Goal: Information Seeking & Learning: Learn about a topic

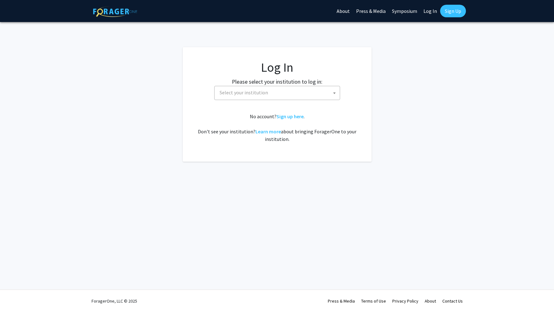
select select
click at [255, 101] on fg-card-body "Log In Please select your institution to log in: Baylor University Brandeis Uni…" at bounding box center [277, 104] width 164 height 89
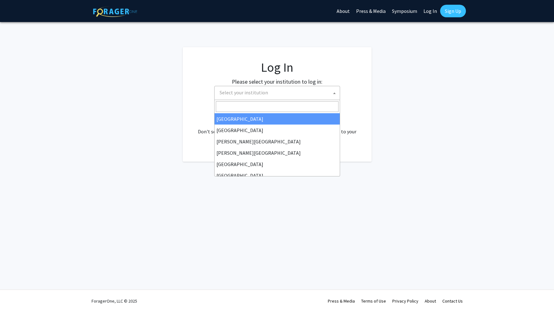
click at [255, 93] on span "Select your institution" at bounding box center [244, 92] width 48 height 6
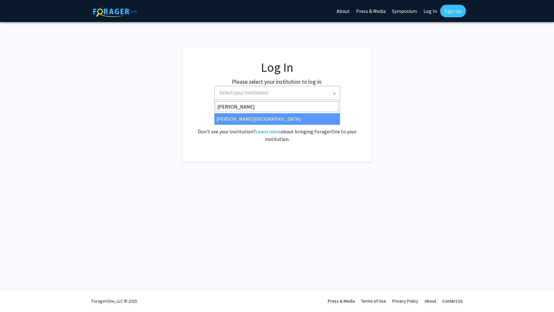
type input "thoma"
select select "24"
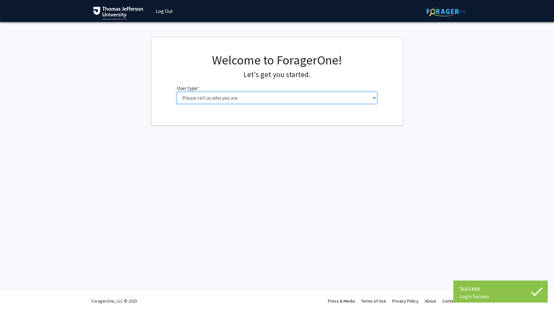
click at [257, 94] on select "Please tell us who you are Undergraduate Student Master's Student Doctoral Cand…" at bounding box center [277, 98] width 200 height 12
select select "3: doc"
click at [177, 92] on select "Please tell us who you are Undergraduate Student Master's Student Doctoral Cand…" at bounding box center [277, 98] width 200 height 12
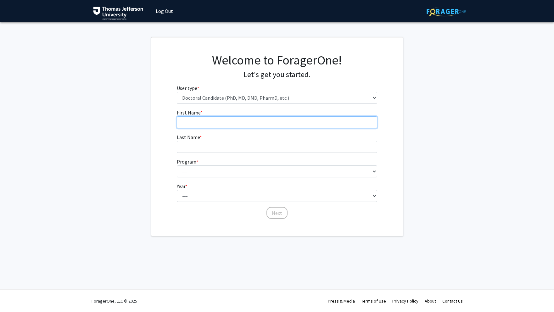
click at [227, 122] on input "First Name * required" at bounding box center [277, 122] width 200 height 12
type input "Abhimaneu"
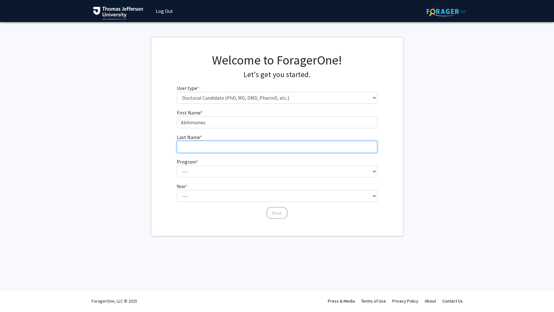
type input "Pandey"
click at [208, 178] on form "First Name * required Abhimaneu Last Name * required Pandey Program * required …" at bounding box center [277, 161] width 200 height 104
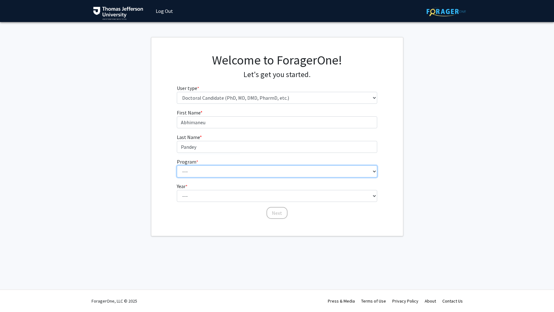
click at [208, 170] on select "--- Accelerated 3+3 BS in Health Sciences/Doctor of Occupational Therapy Accele…" at bounding box center [277, 171] width 200 height 12
select select "35: 815"
click at [177, 165] on select "--- Accelerated 3+3 BS in Health Sciences/Doctor of Occupational Therapy Accele…" at bounding box center [277, 171] width 200 height 12
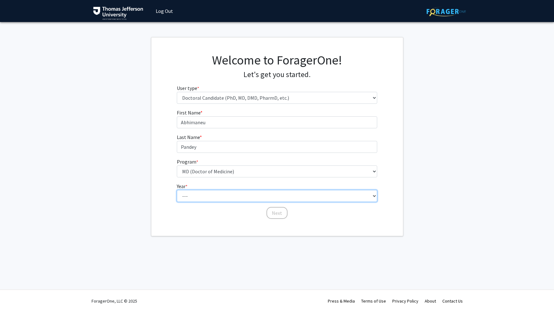
click at [209, 197] on select "--- First Year Second Year Third Year Fourth Year Fifth Year Sixth Year Seventh…" at bounding box center [277, 196] width 200 height 12
select select "1: first_year"
click at [177, 190] on select "--- First Year Second Year Third Year Fourth Year Fifth Year Sixth Year Seventh…" at bounding box center [277, 196] width 200 height 12
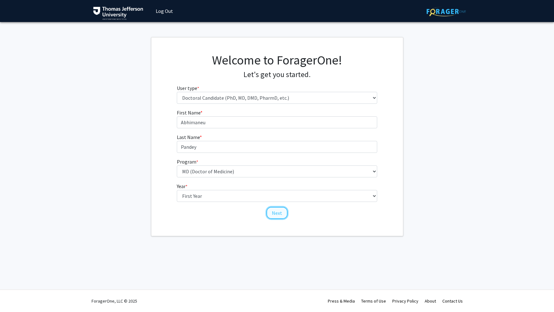
click at [273, 212] on button "Next" at bounding box center [276, 213] width 21 height 12
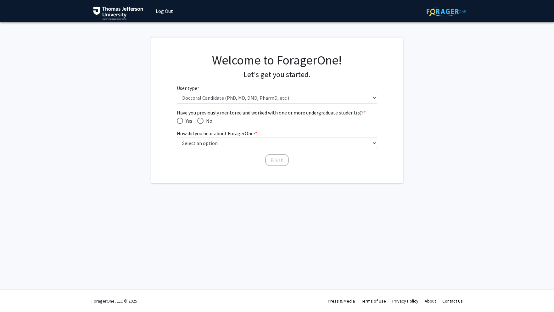
click at [197, 124] on mat-radio-button "No" at bounding box center [202, 121] width 20 height 8
click at [201, 121] on span "Have you previously mentored and worked with one or more undergraduate student(…" at bounding box center [200, 121] width 6 height 6
click at [201, 121] on input "No" at bounding box center [200, 121] width 6 height 6
radio input "true"
click at [210, 149] on div "Have you previously mentored and worked with one or more undergraduate student(…" at bounding box center [277, 135] width 200 height 52
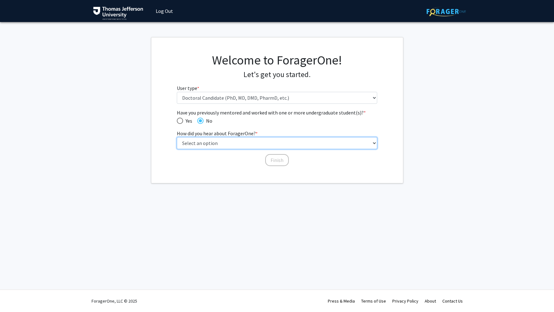
click at [210, 142] on select "Select an option Peer/student recommendation Faculty/staff recommendation Unive…" at bounding box center [277, 143] width 200 height 12
select select "4: university_email"
click at [177, 137] on select "Select an option Peer/student recommendation Faculty/staff recommendation Unive…" at bounding box center [277, 143] width 200 height 12
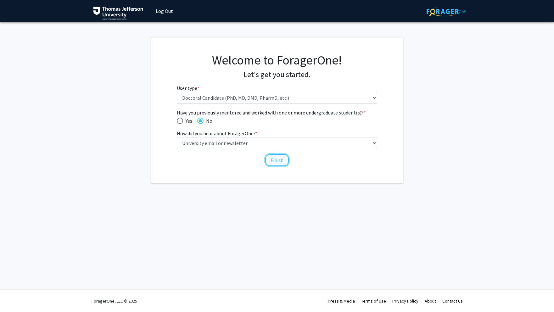
click at [280, 162] on button "Finish" at bounding box center [277, 160] width 24 height 12
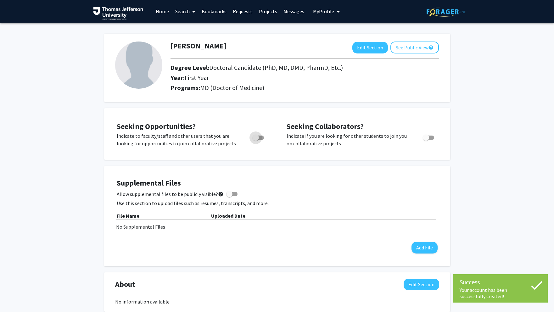
click at [260, 138] on span "Toggle" at bounding box center [258, 138] width 11 height 4
click at [256, 140] on input "Are you actively seeking opportunities?" at bounding box center [255, 140] width 0 height 0
checkbox input "true"
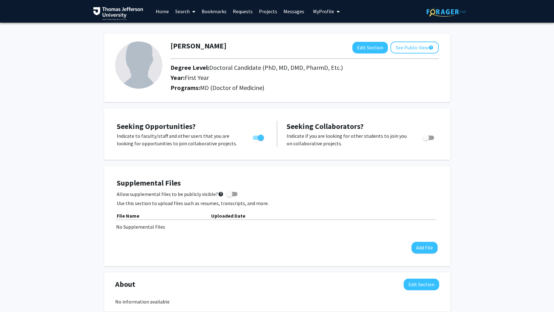
click at [182, 8] on link "Search" at bounding box center [185, 11] width 26 height 22
click at [189, 29] on span "Faculty/Staff" at bounding box center [195, 29] width 46 height 13
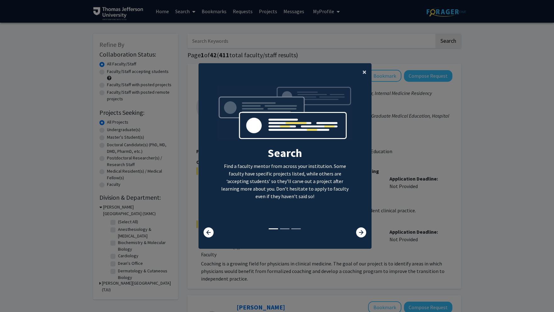
click at [358, 71] on button "×" at bounding box center [364, 72] width 14 height 18
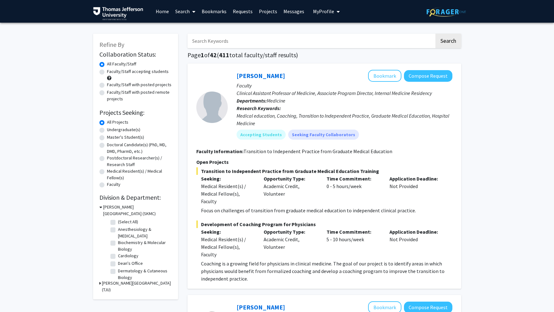
click at [235, 43] on input "Search Keywords" at bounding box center [311, 41] width 247 height 14
click at [435, 34] on button "Search" at bounding box center [448, 41] width 26 height 14
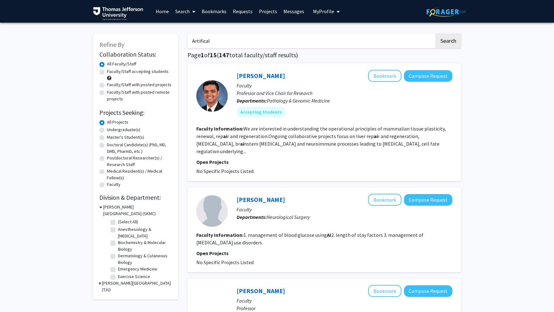
click at [435, 34] on button "Search" at bounding box center [448, 41] width 26 height 14
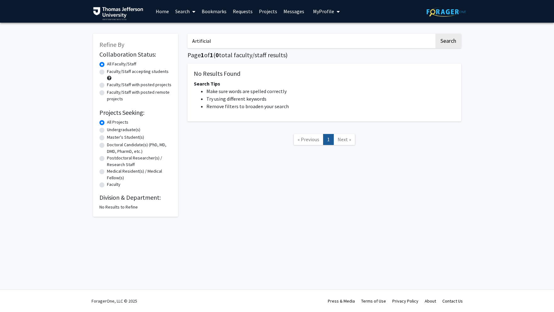
type input "Artificial"
click at [435, 34] on button "Search" at bounding box center [448, 41] width 26 height 14
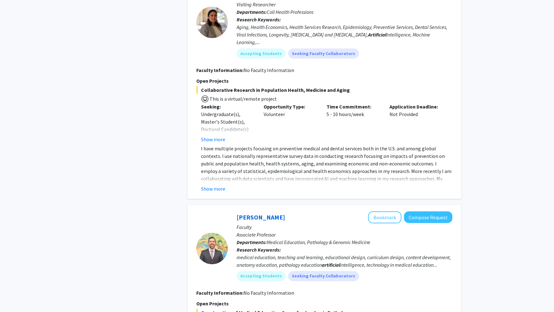
scroll to position [687, 0]
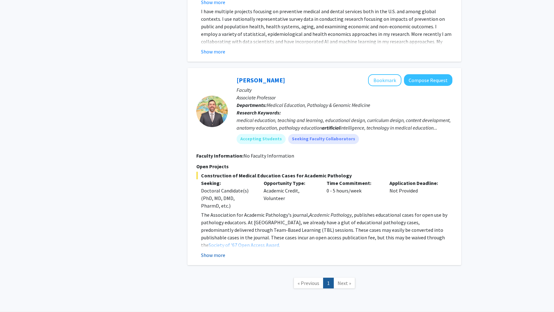
click at [213, 251] on button "Show more" at bounding box center [213, 255] width 24 height 8
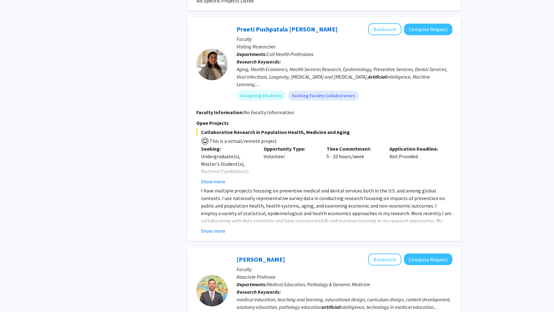
scroll to position [507, 0]
click at [216, 227] on button "Show more" at bounding box center [213, 231] width 24 height 8
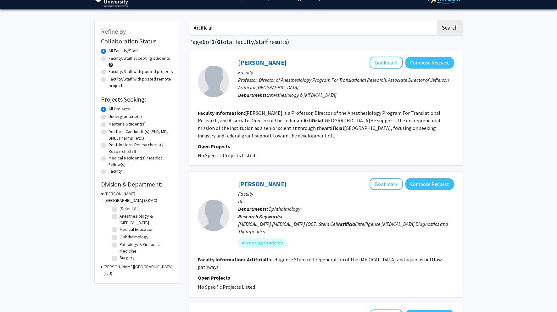
scroll to position [0, 0]
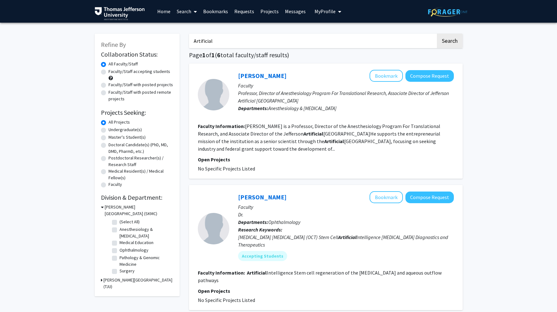
drag, startPoint x: 223, startPoint y: 37, endPoint x: 166, endPoint y: 36, distance: 57.0
drag, startPoint x: 216, startPoint y: 41, endPoint x: 143, endPoint y: 36, distance: 73.8
click at [230, 40] on input "Search Keywords" at bounding box center [312, 41] width 247 height 14
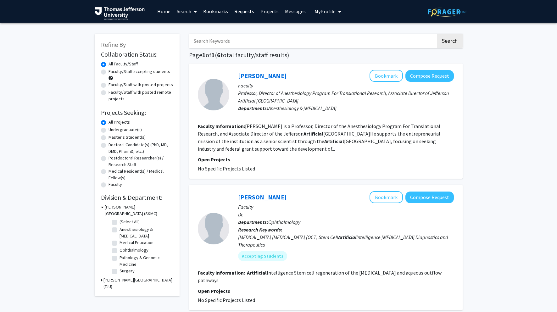
click at [263, 12] on link "Projects" at bounding box center [269, 11] width 25 height 22
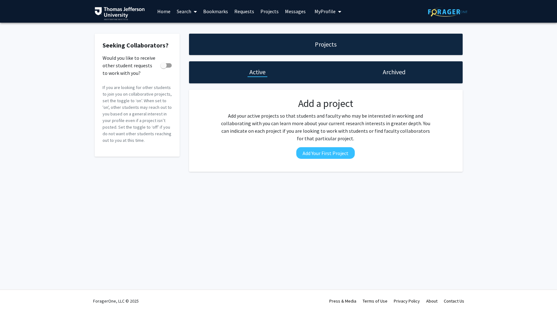
click at [241, 12] on link "Requests" at bounding box center [244, 11] width 26 height 22
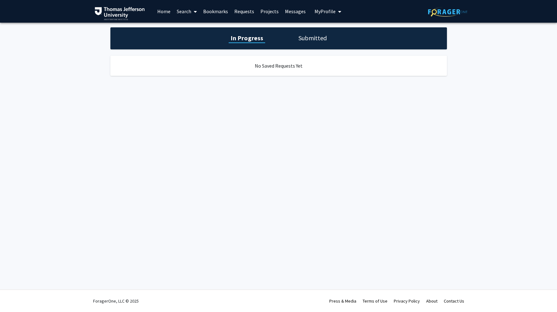
click at [230, 12] on link "Bookmarks" at bounding box center [215, 11] width 31 height 22
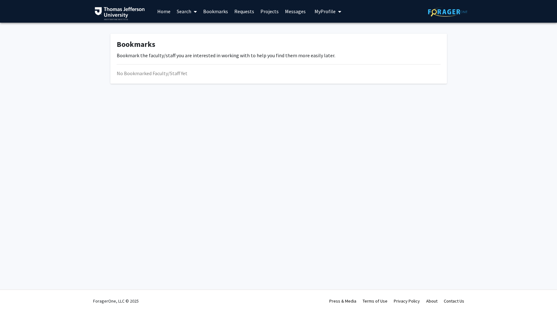
click at [188, 13] on link "Search" at bounding box center [187, 11] width 26 height 22
click at [191, 29] on span "Faculty/Staff" at bounding box center [197, 29] width 46 height 13
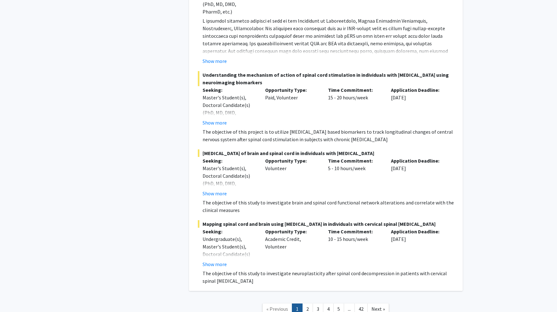
scroll to position [4501, 0]
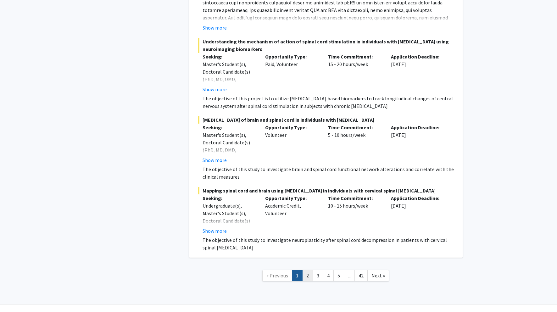
click at [307, 270] on link "2" at bounding box center [307, 275] width 11 height 11
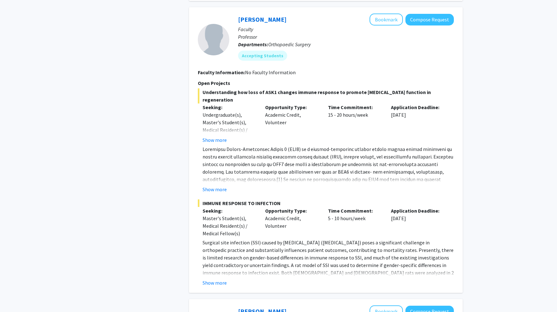
scroll to position [1979, 0]
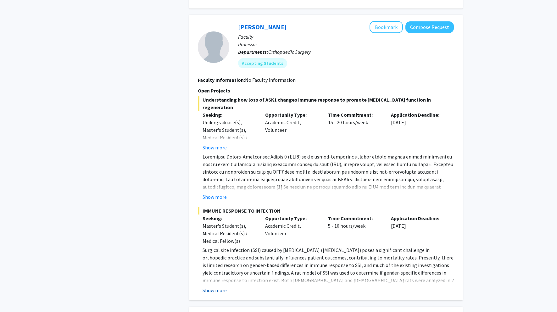
click at [218, 287] on button "Show more" at bounding box center [215, 291] width 24 height 8
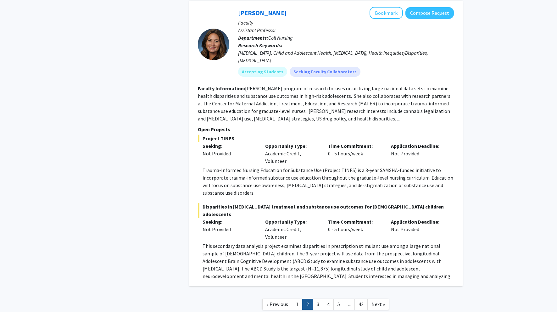
scroll to position [2553, 0]
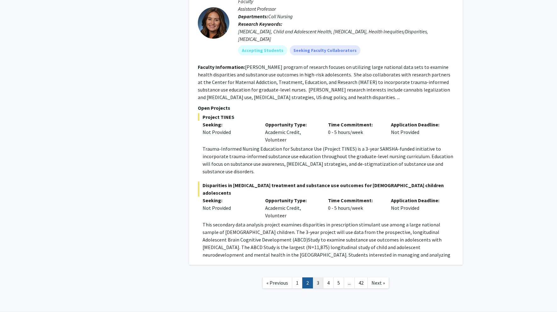
click at [317, 278] on link "3" at bounding box center [318, 283] width 11 height 11
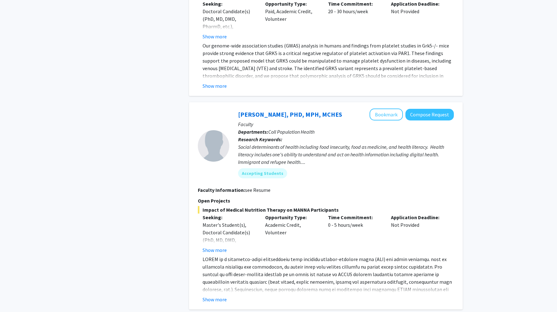
scroll to position [2041, 0]
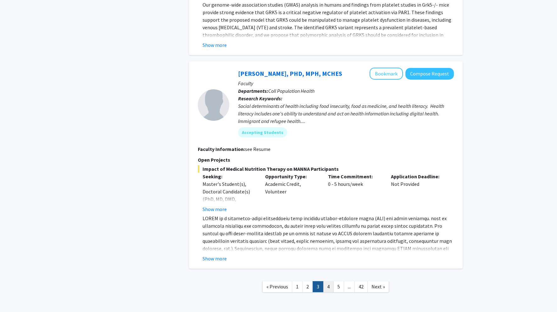
click at [328, 281] on link "4" at bounding box center [328, 286] width 11 height 11
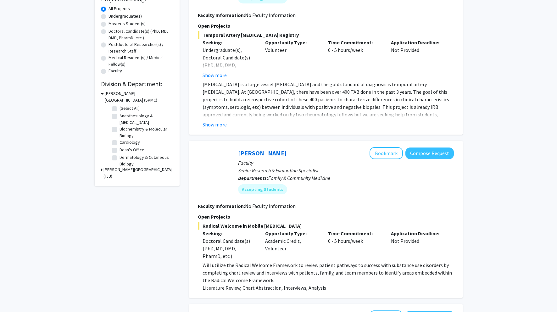
scroll to position [47, 0]
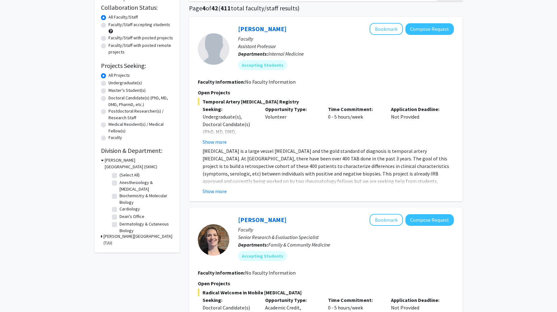
click at [120, 207] on label "Cardiology" at bounding box center [130, 209] width 20 height 7
click at [120, 207] on input "Cardiology" at bounding box center [122, 208] width 4 height 4
checkbox input "true"
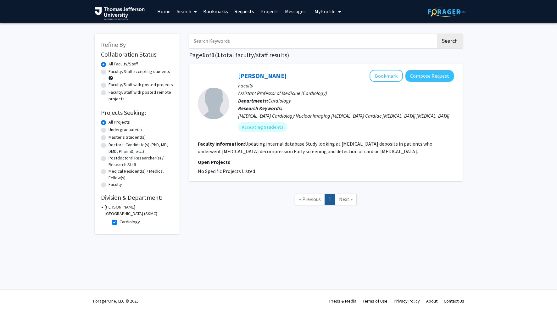
click at [120, 222] on label "Cardiology" at bounding box center [130, 222] width 20 height 7
click at [120, 222] on input "Cardiology" at bounding box center [122, 221] width 4 height 4
checkbox input "false"
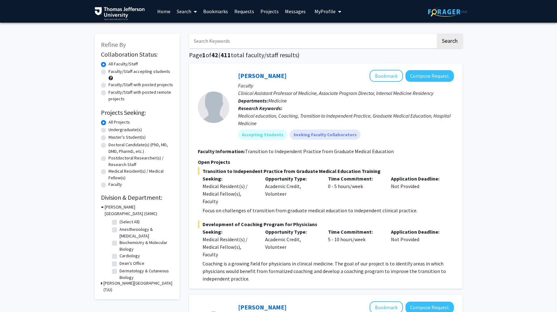
click at [120, 230] on label "Anesthesiology & Perioperative Medicine" at bounding box center [146, 232] width 52 height 13
click at [120, 230] on input "Anesthesiology & Perioperative Medicine" at bounding box center [122, 228] width 4 height 4
checkbox input "true"
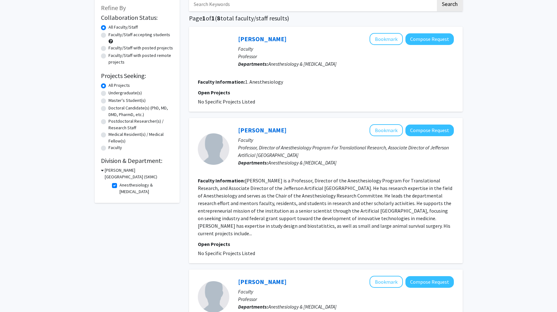
scroll to position [82, 0]
